Goal: Use online tool/utility

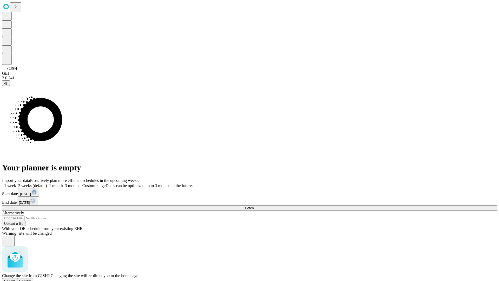
click at [31, 279] on span "Confirm" at bounding box center [25, 281] width 12 height 4
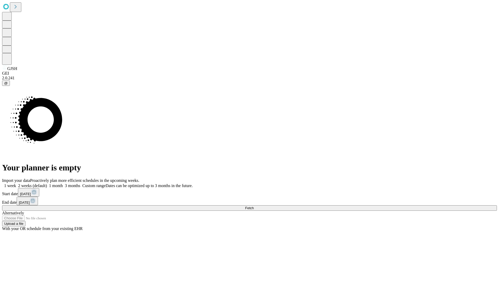
click at [63, 183] on label "1 month" at bounding box center [55, 185] width 16 height 4
click at [254, 206] on span "Fetch" at bounding box center [249, 208] width 9 height 4
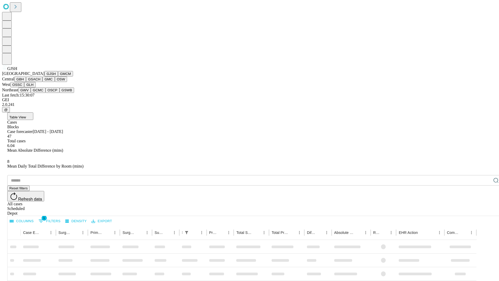
click at [58, 76] on button "GMCM" at bounding box center [65, 73] width 15 height 5
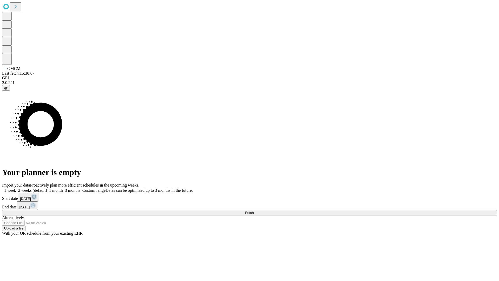
click at [63, 188] on label "1 month" at bounding box center [55, 190] width 16 height 4
click at [254, 210] on span "Fetch" at bounding box center [249, 212] width 9 height 4
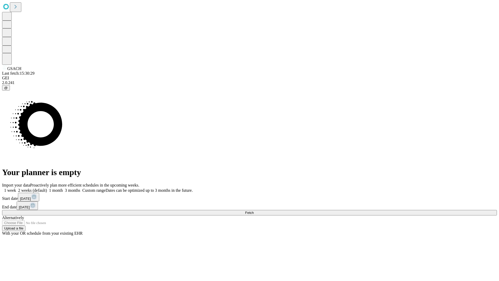
click at [63, 188] on label "1 month" at bounding box center [55, 190] width 16 height 4
click at [254, 210] on span "Fetch" at bounding box center [249, 212] width 9 height 4
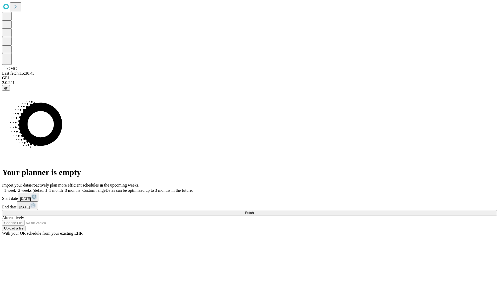
click at [63, 188] on label "1 month" at bounding box center [55, 190] width 16 height 4
click at [254, 210] on span "Fetch" at bounding box center [249, 212] width 9 height 4
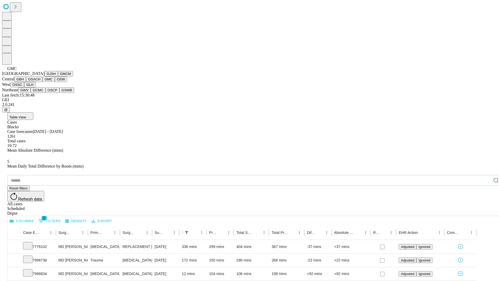
click at [55, 82] on button "OSW" at bounding box center [61, 78] width 12 height 5
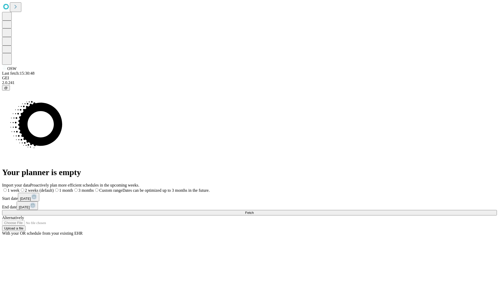
click at [73, 188] on label "1 month" at bounding box center [63, 190] width 19 height 4
click at [254, 210] on span "Fetch" at bounding box center [249, 212] width 9 height 4
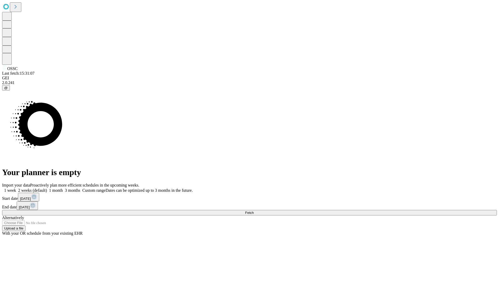
click at [63, 188] on label "1 month" at bounding box center [55, 190] width 16 height 4
click at [254, 210] on span "Fetch" at bounding box center [249, 212] width 9 height 4
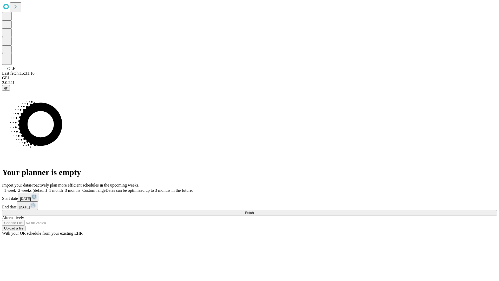
click at [63, 188] on label "1 month" at bounding box center [55, 190] width 16 height 4
click at [254, 210] on span "Fetch" at bounding box center [249, 212] width 9 height 4
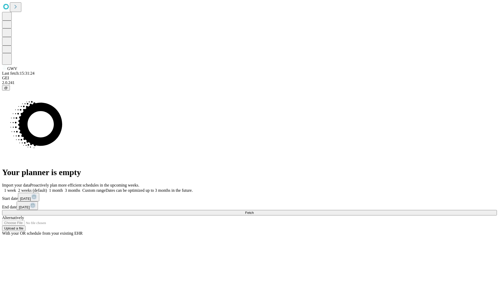
click at [63, 188] on label "1 month" at bounding box center [55, 190] width 16 height 4
click at [254, 210] on span "Fetch" at bounding box center [249, 212] width 9 height 4
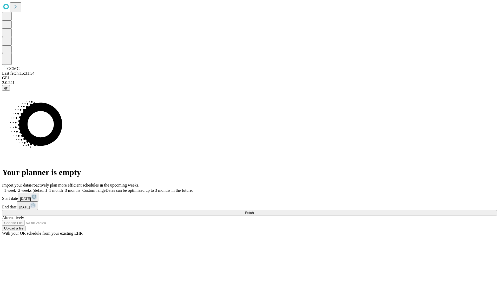
click at [63, 188] on label "1 month" at bounding box center [55, 190] width 16 height 4
click at [254, 210] on span "Fetch" at bounding box center [249, 212] width 9 height 4
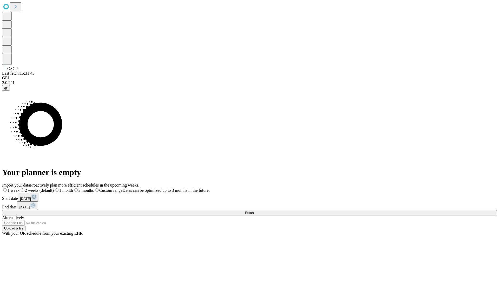
click at [254, 210] on span "Fetch" at bounding box center [249, 212] width 9 height 4
